Goal: Browse casually

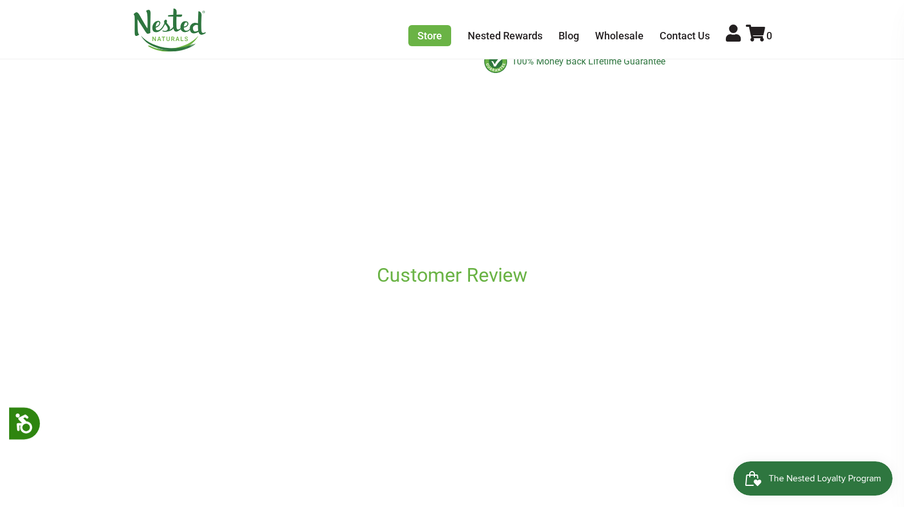
scroll to position [621, 0]
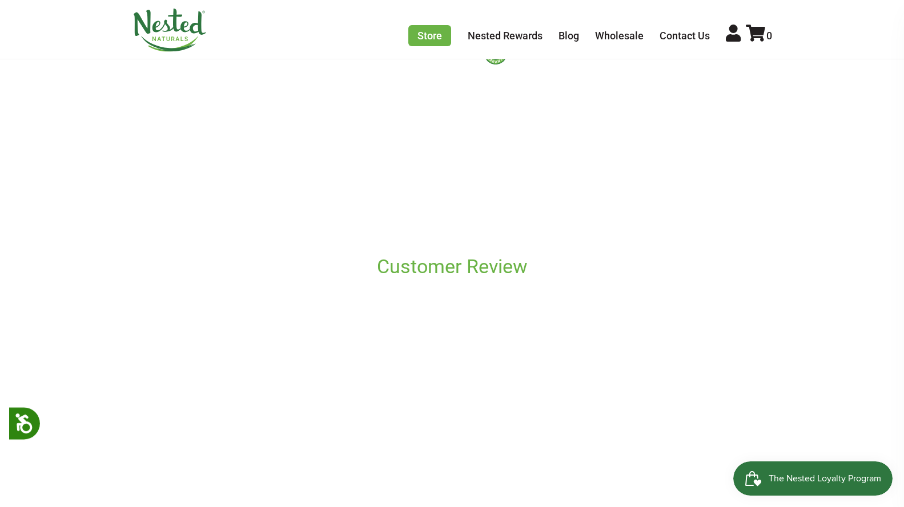
click at [143, 28] on img at bounding box center [169, 30] width 74 height 43
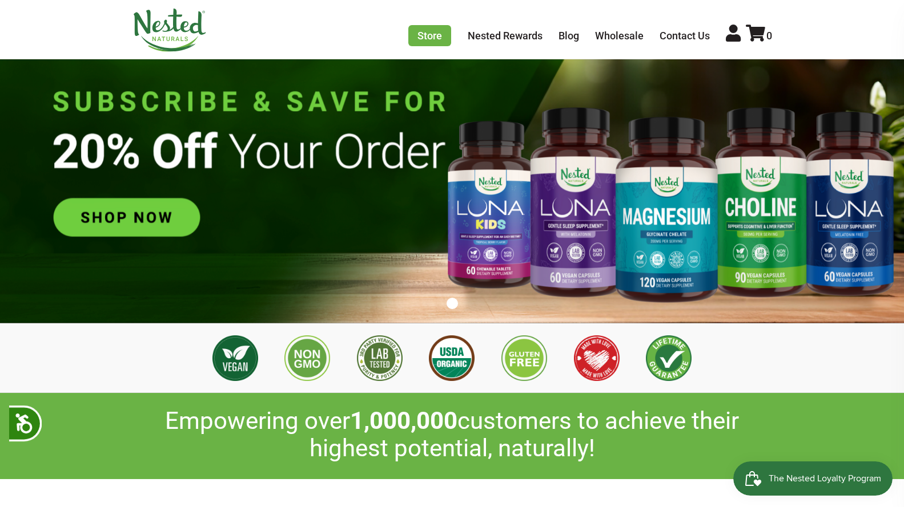
scroll to position [101, 0]
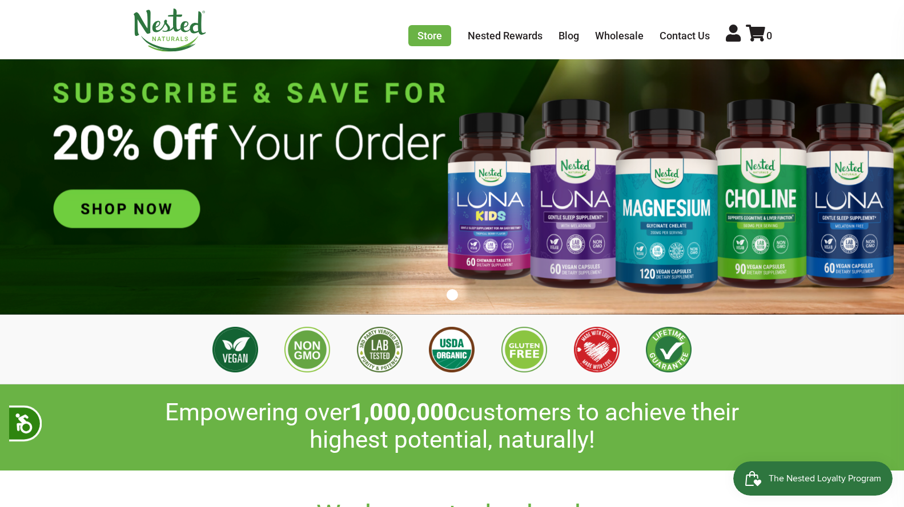
click at [157, 28] on img at bounding box center [169, 30] width 74 height 43
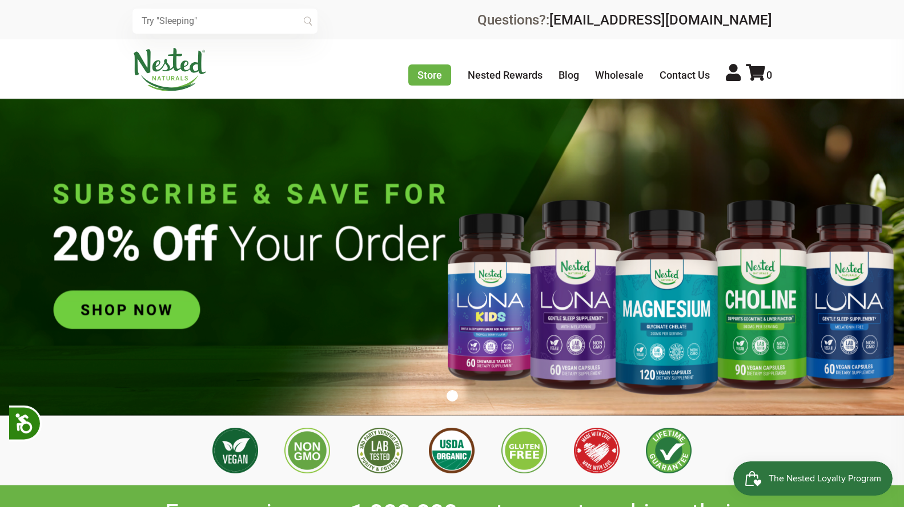
scroll to position [0, 401]
